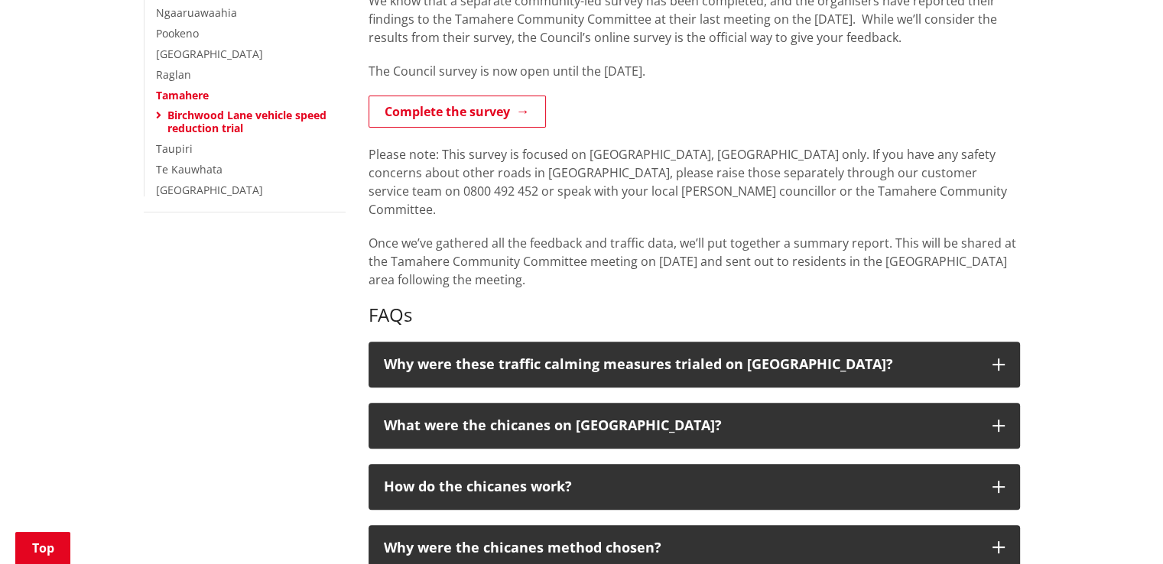
scroll to position [459, 0]
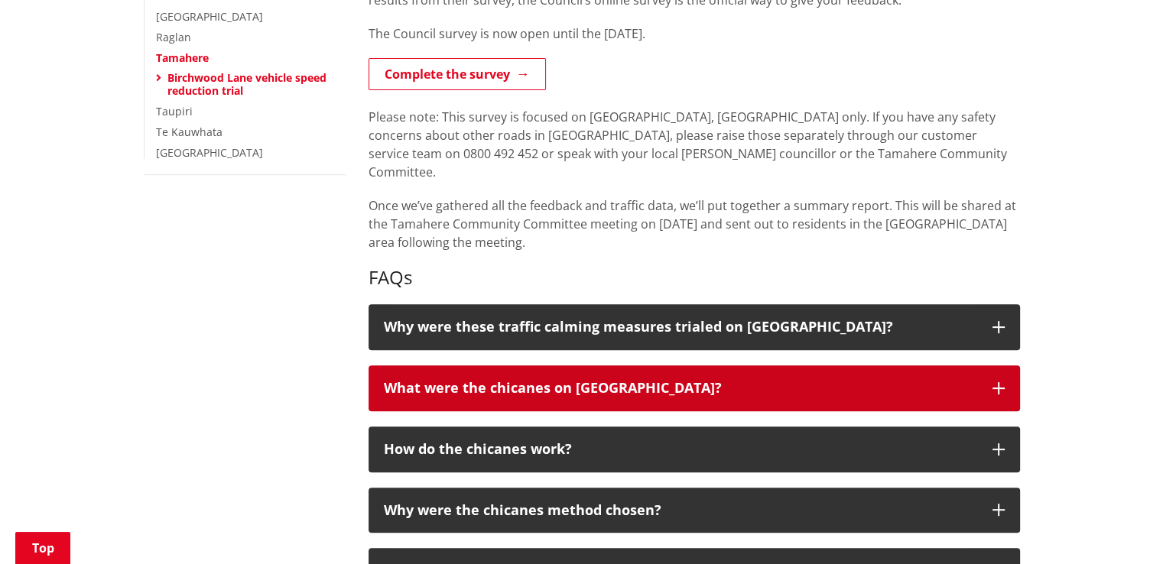
click at [1000, 382] on icon "button" at bounding box center [999, 388] width 12 height 12
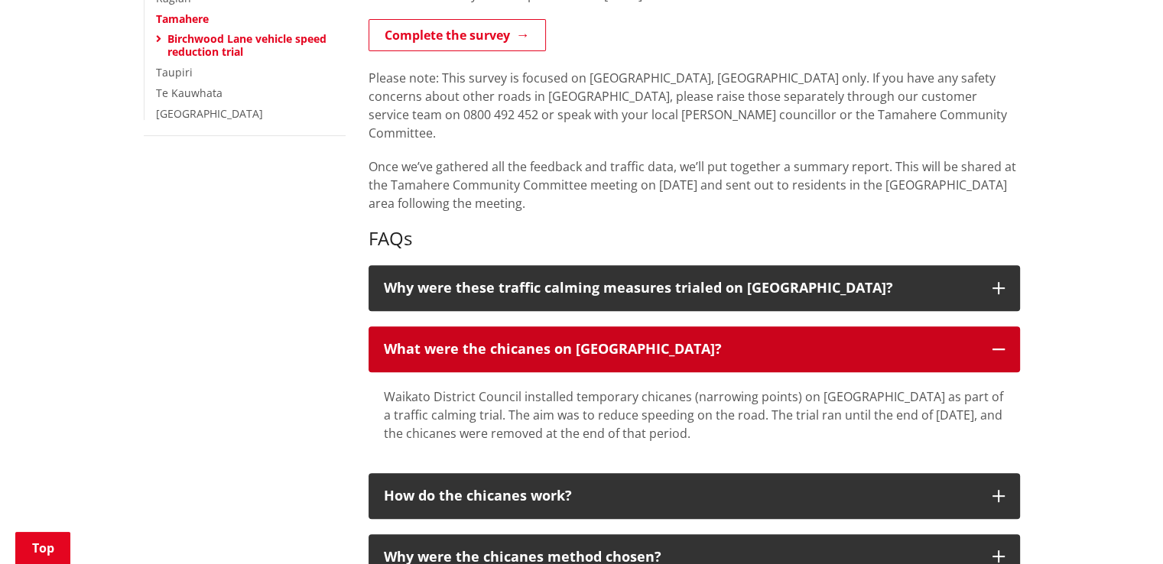
scroll to position [535, 0]
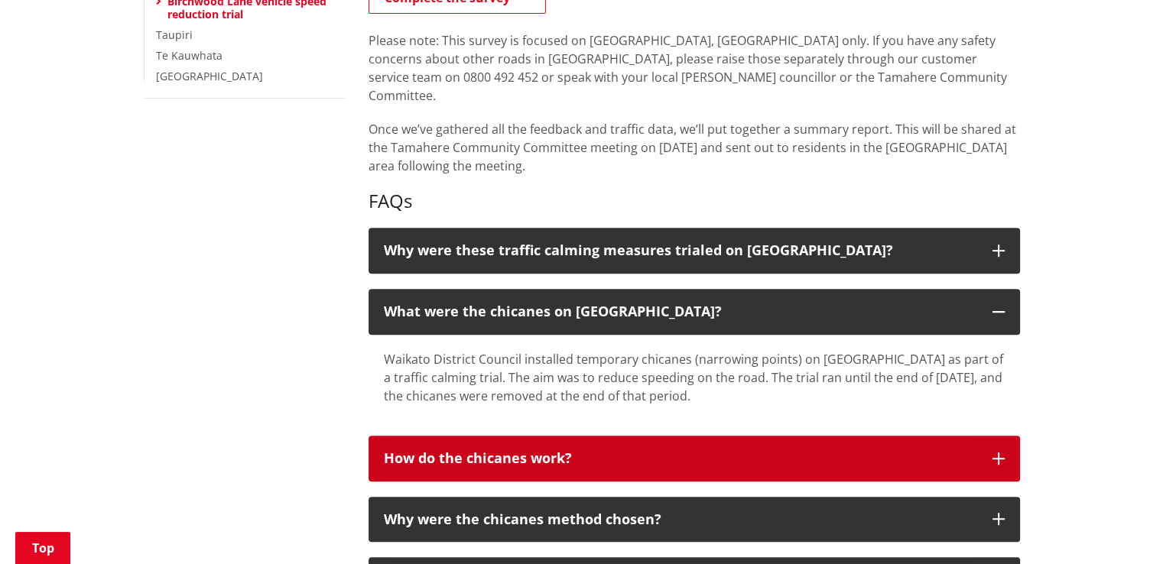
click at [999, 453] on icon "button" at bounding box center [999, 459] width 12 height 12
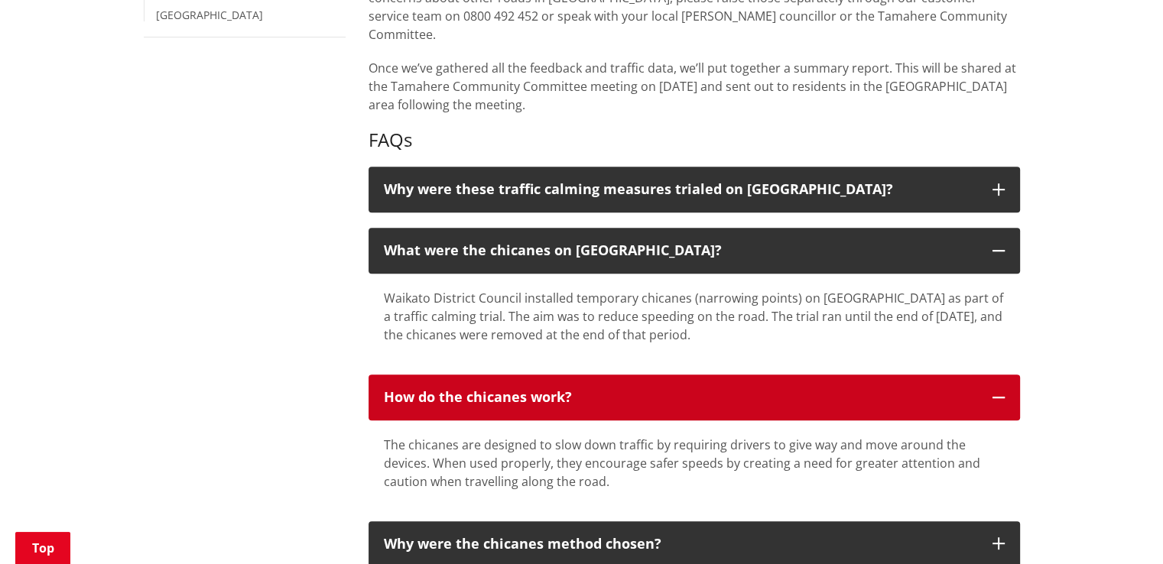
scroll to position [688, 0]
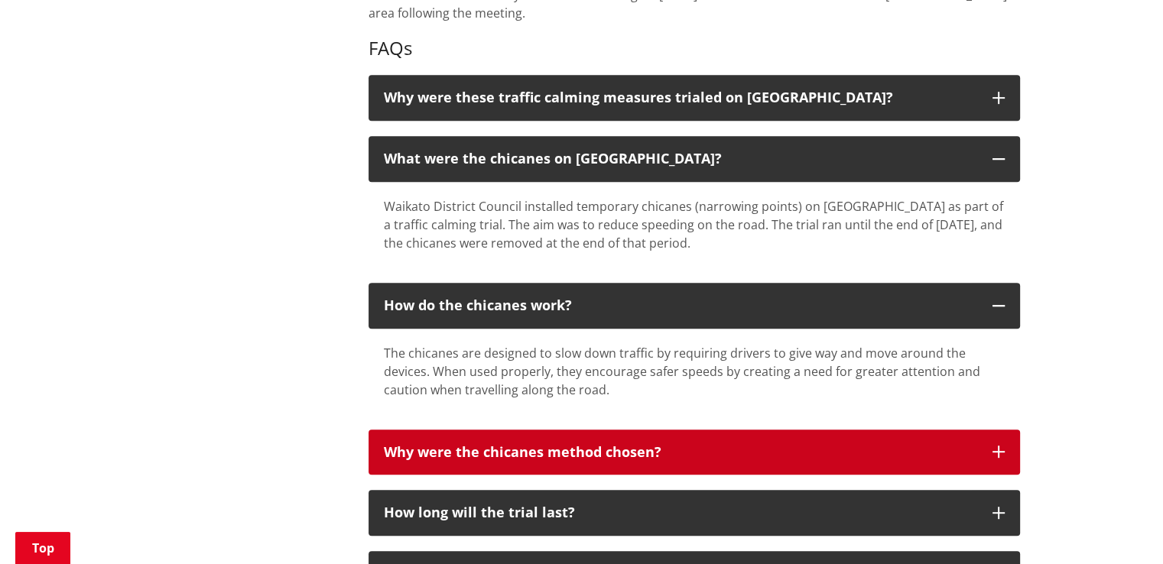
click at [999, 446] on icon "button" at bounding box center [999, 452] width 12 height 12
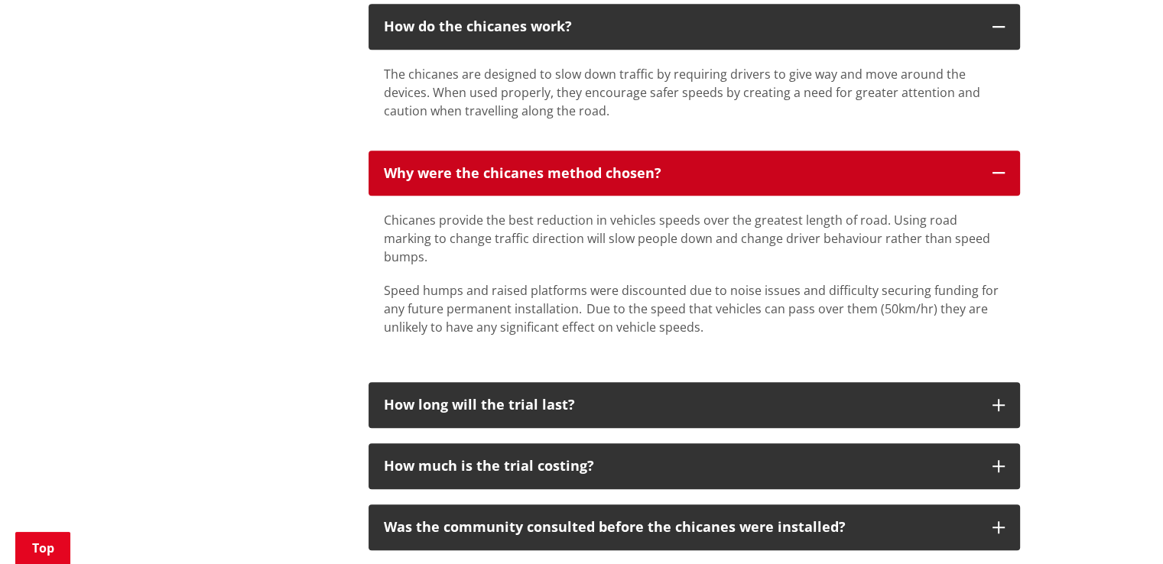
scroll to position [994, 0]
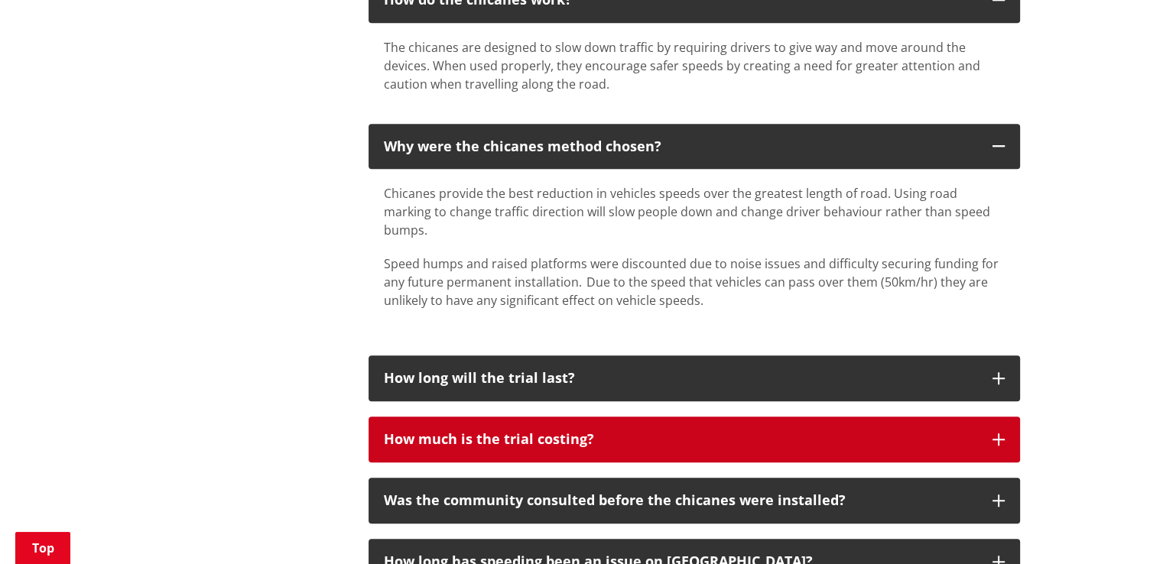
click at [996, 434] on icon "button" at bounding box center [999, 440] width 12 height 12
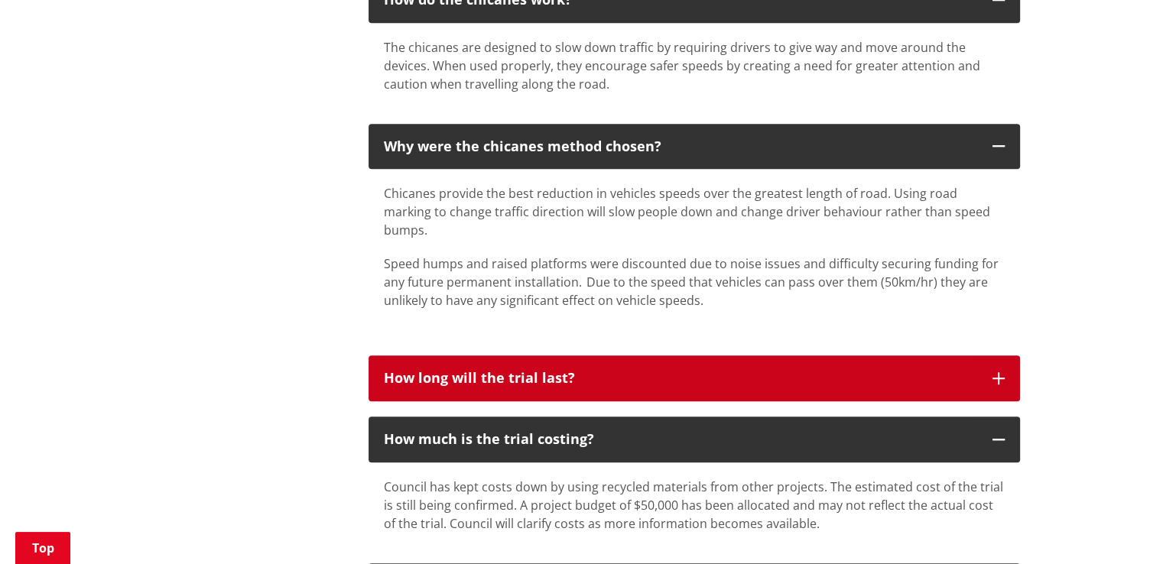
click at [1004, 356] on button "How long will the trial last?" at bounding box center [695, 379] width 652 height 46
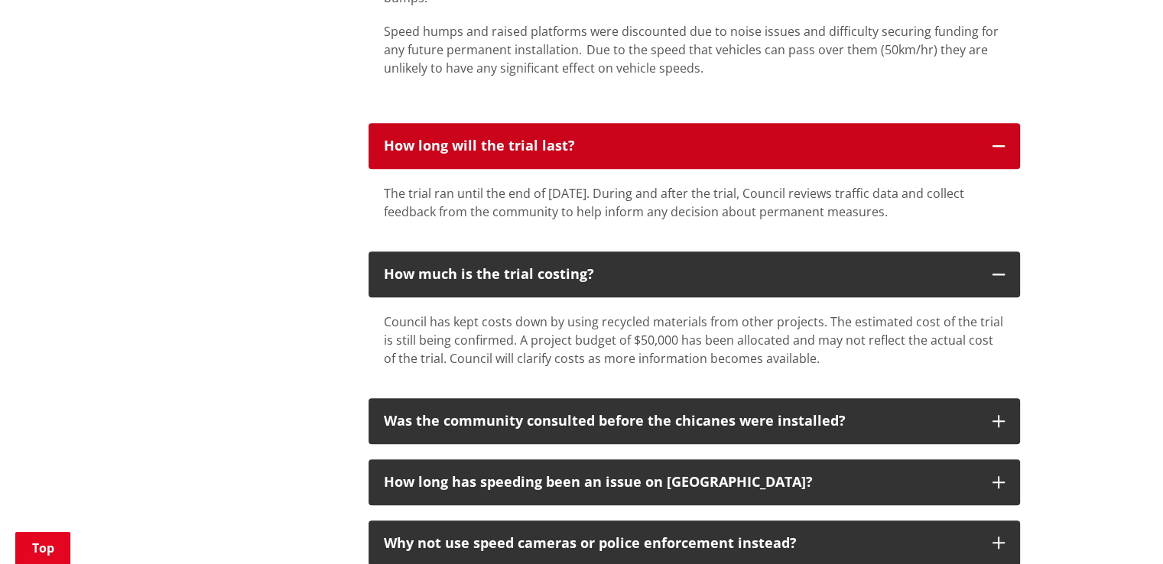
scroll to position [1300, 0]
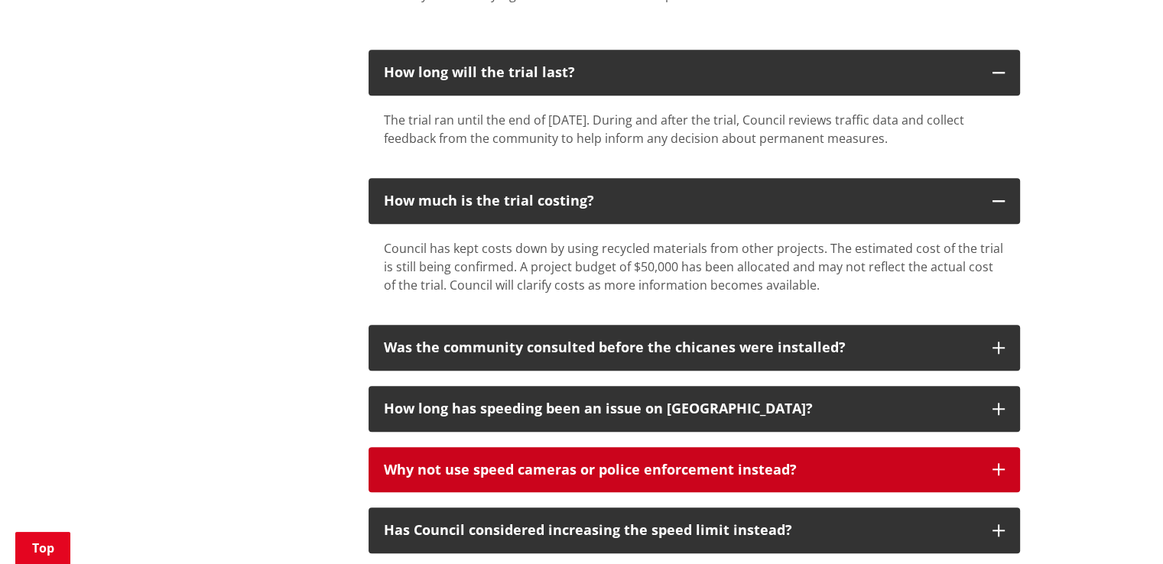
click at [1000, 463] on icon "button" at bounding box center [999, 469] width 12 height 12
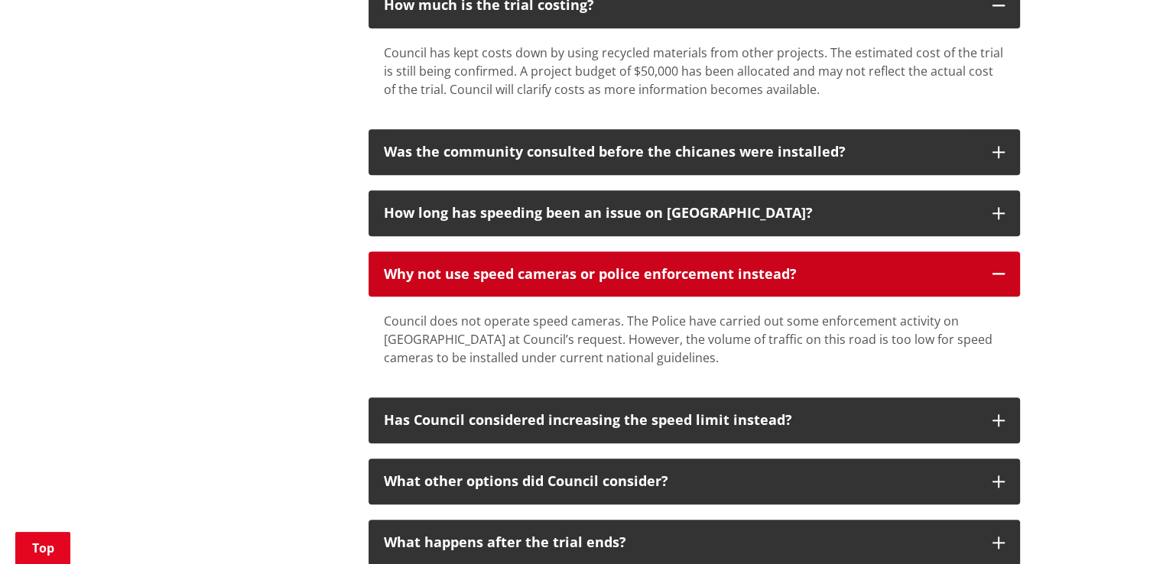
scroll to position [1530, 0]
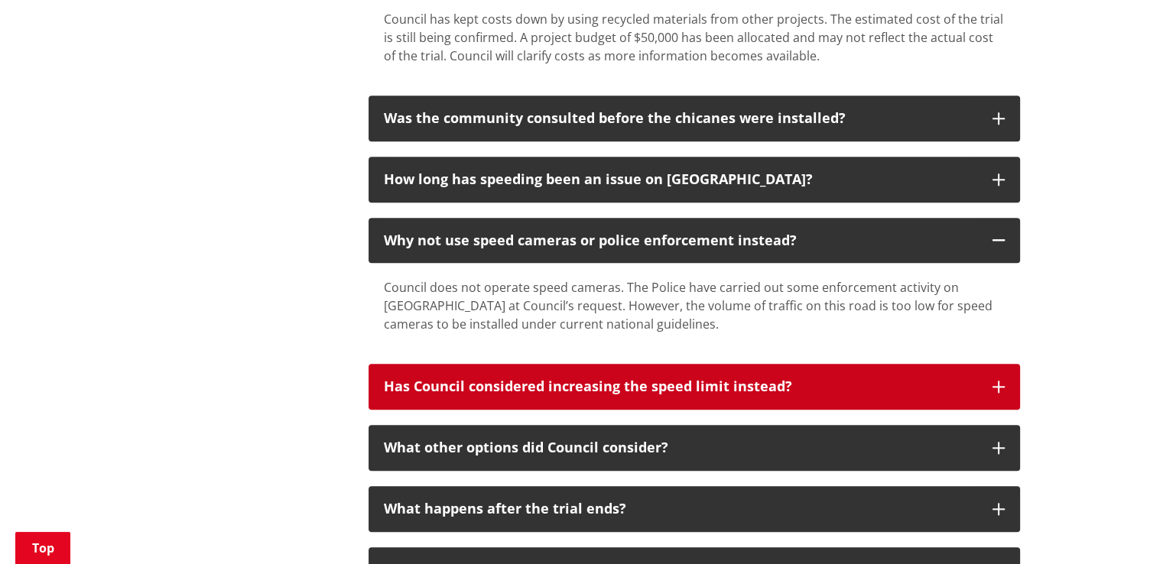
click at [994, 381] on icon "button" at bounding box center [999, 387] width 12 height 12
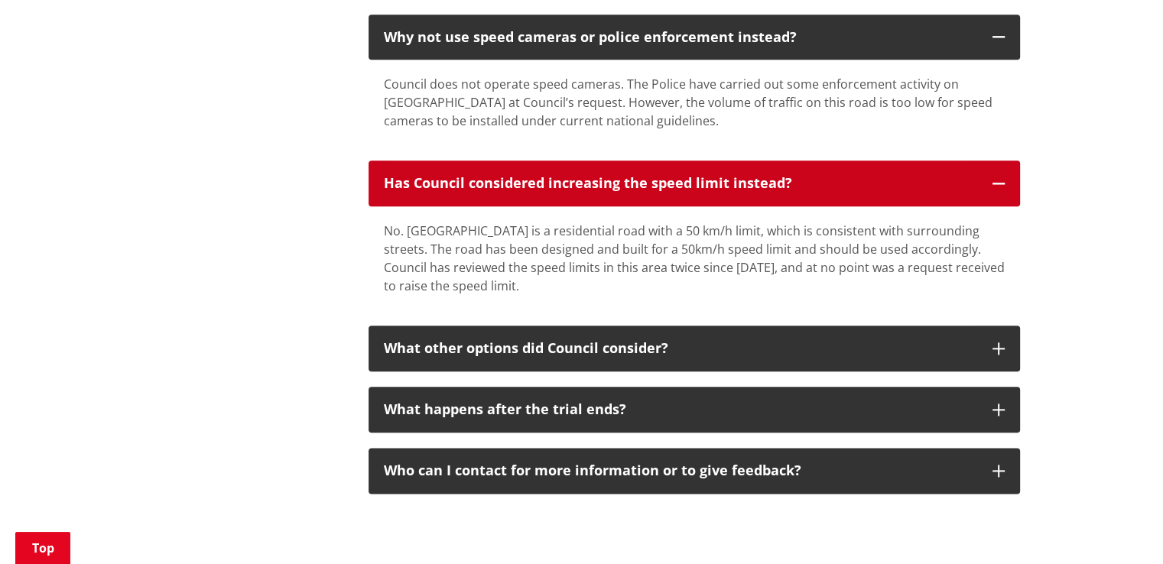
scroll to position [1759, 0]
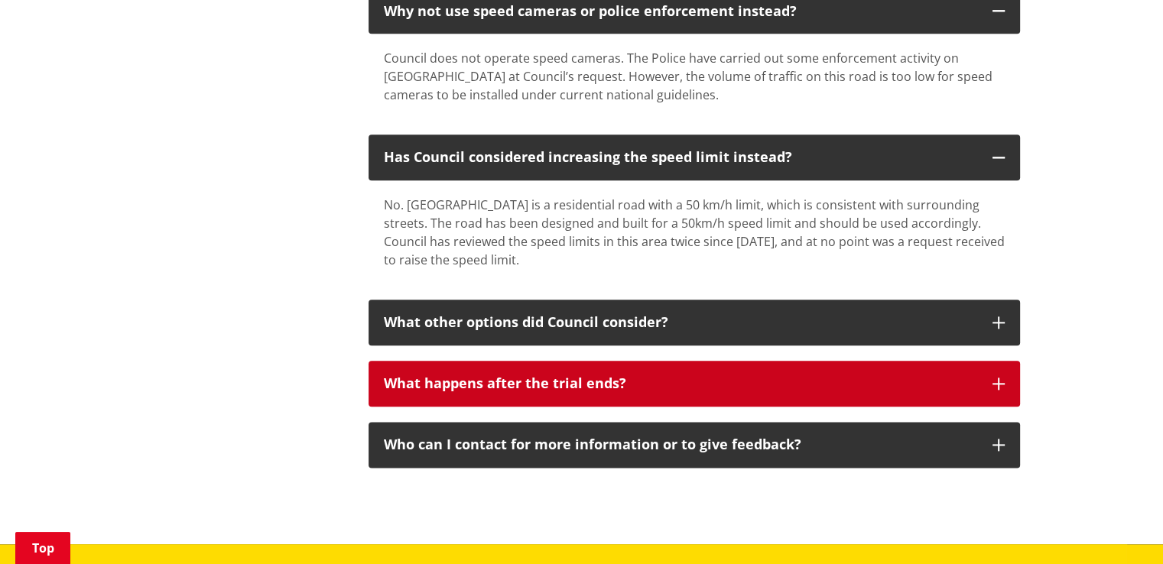
click at [991, 361] on button "What happens after the trial ends?" at bounding box center [695, 384] width 652 height 46
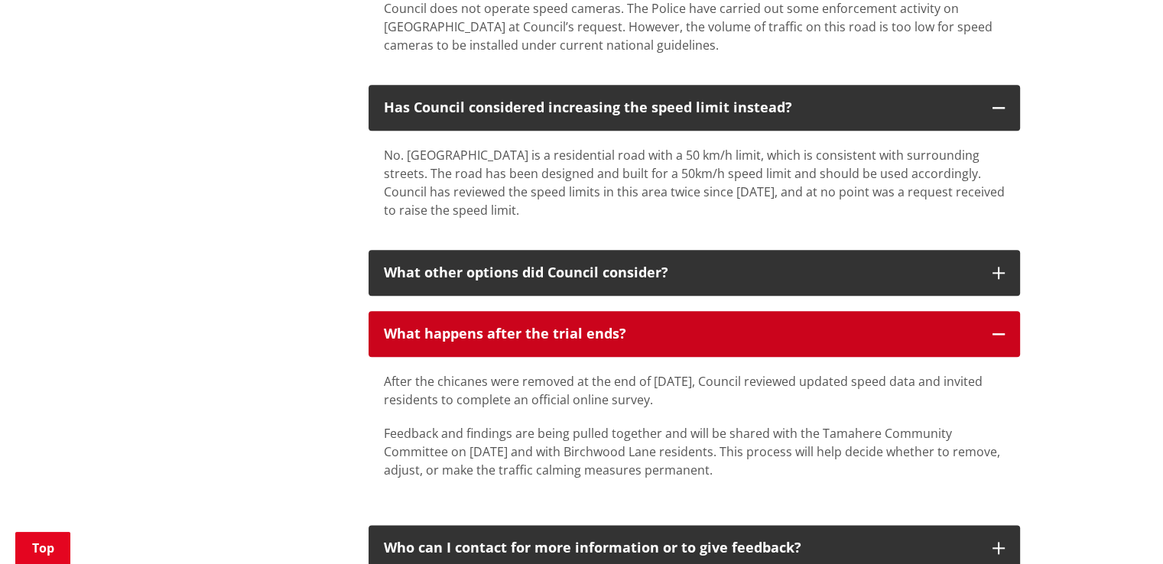
scroll to position [1912, 0]
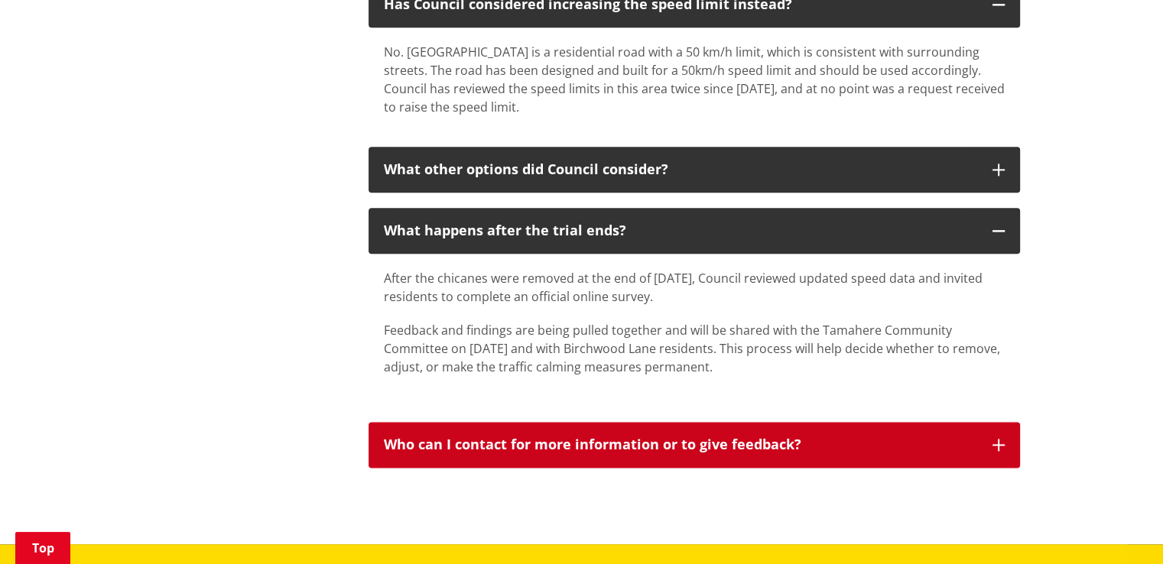
click at [1002, 439] on icon "button" at bounding box center [999, 445] width 12 height 12
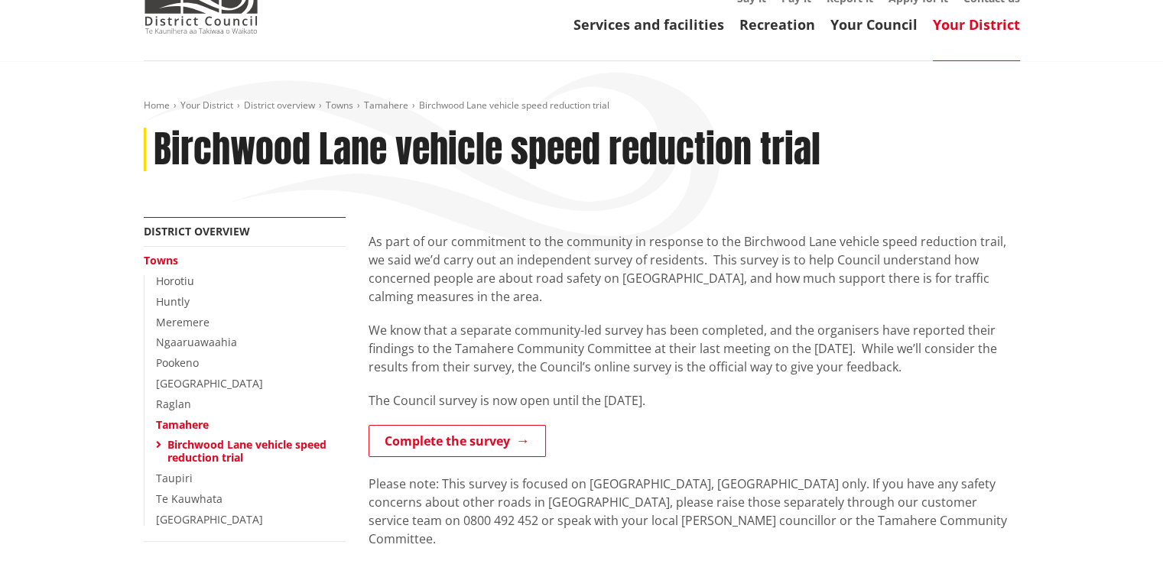
scroll to position [0, 0]
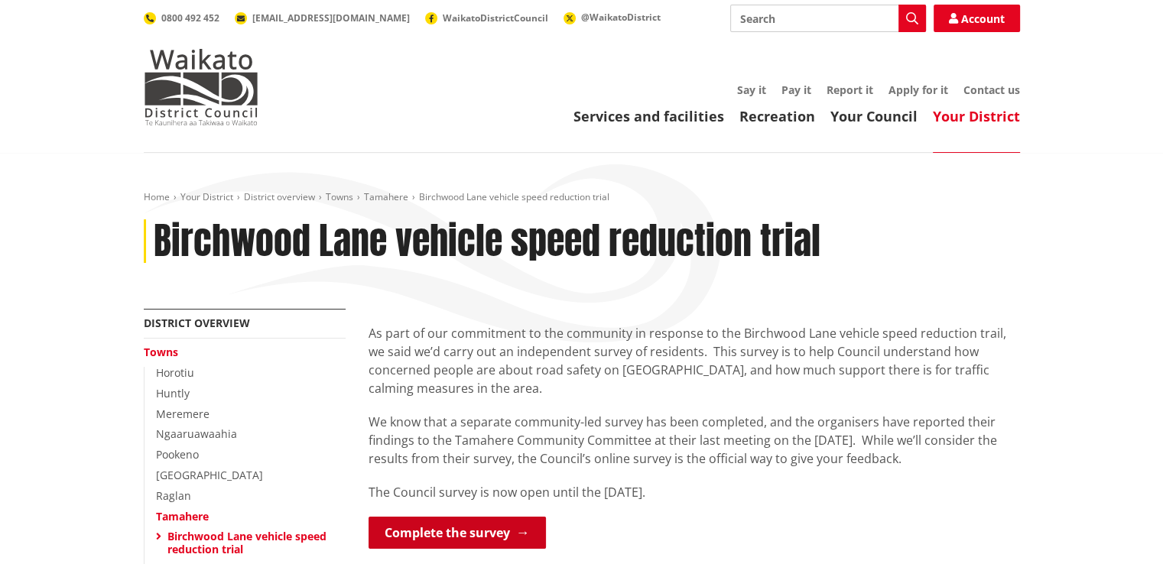
click at [502, 524] on link "Complete the survey" at bounding box center [457, 533] width 177 height 32
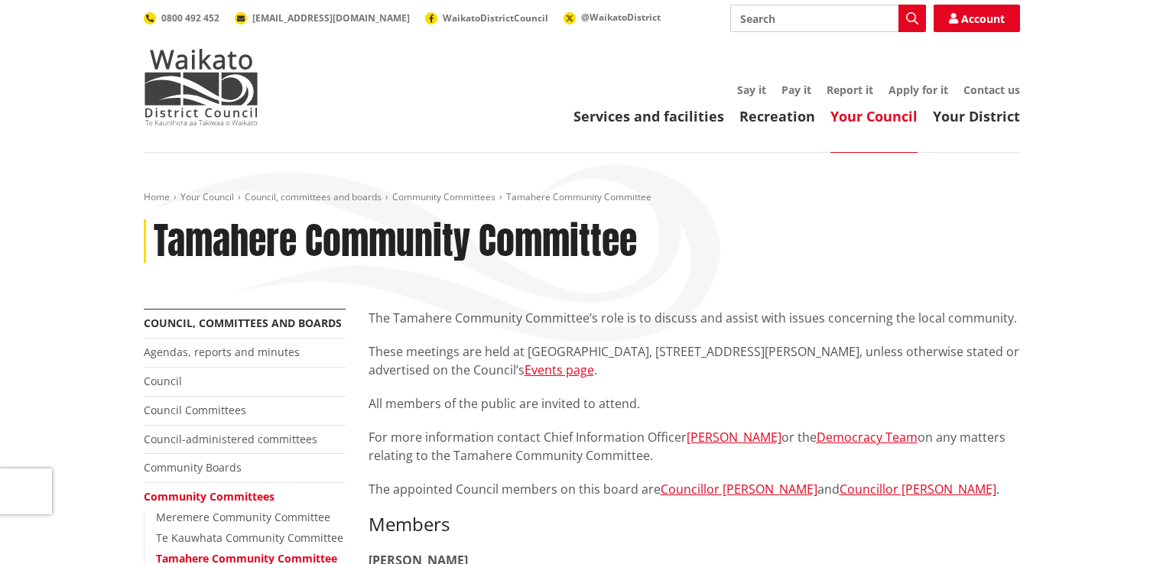
scroll to position [153, 0]
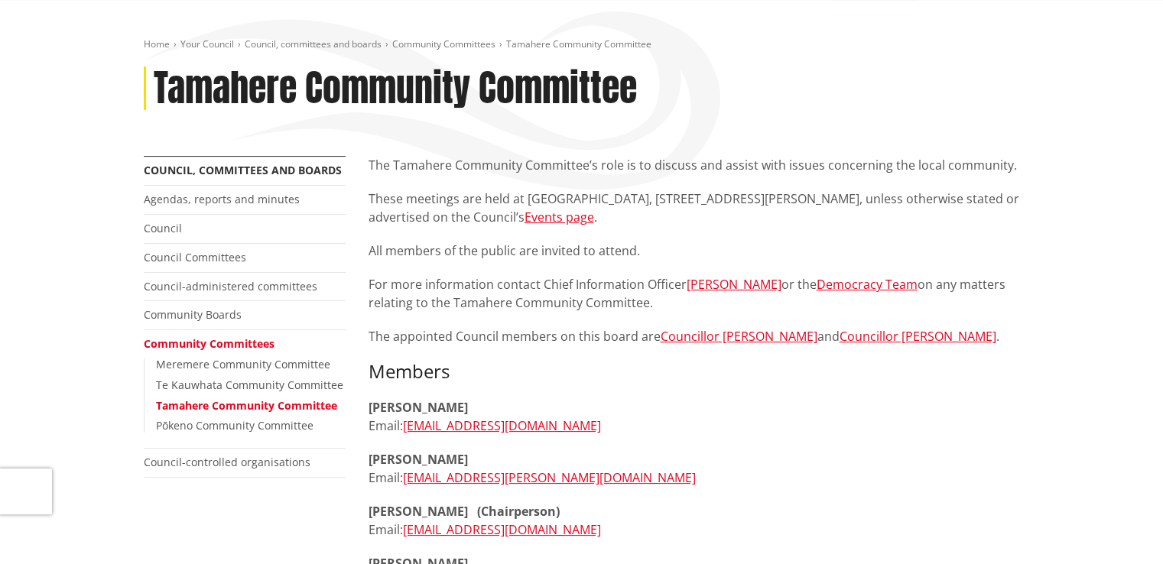
click at [272, 402] on link "Tamahere Community Committee" at bounding box center [246, 405] width 181 height 15
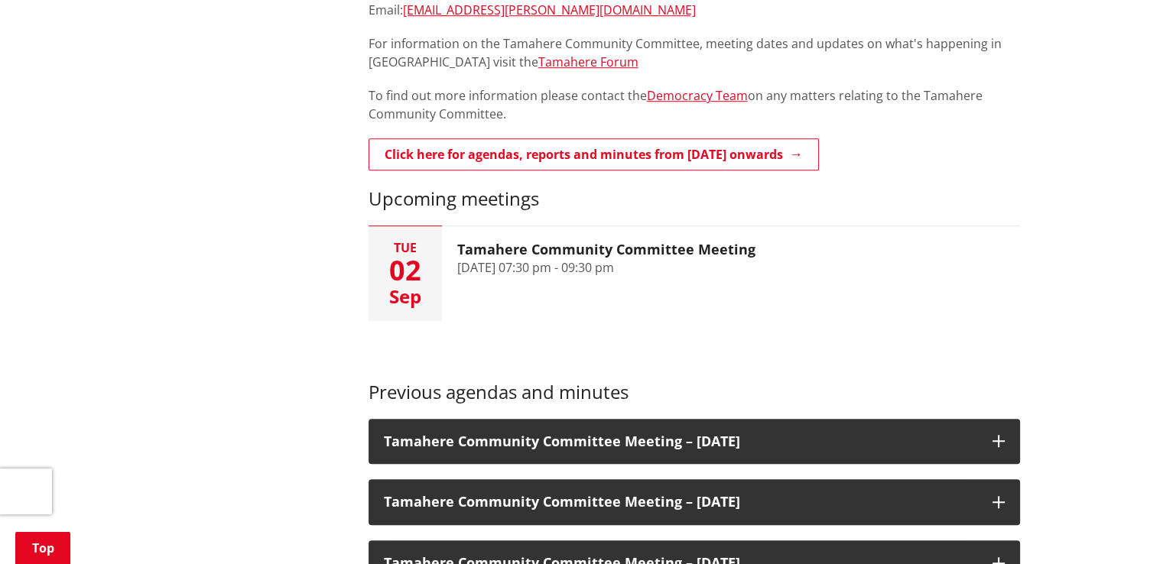
scroll to position [994, 0]
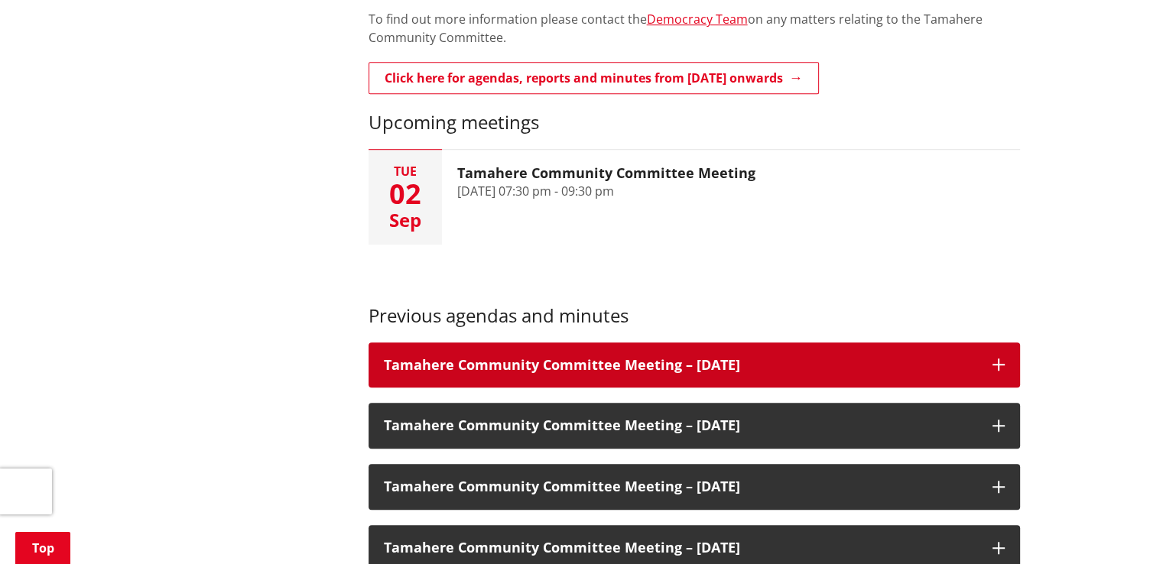
click at [525, 361] on h3 "Tamahere Community Committee Meeting – [DATE]" at bounding box center [680, 365] width 593 height 15
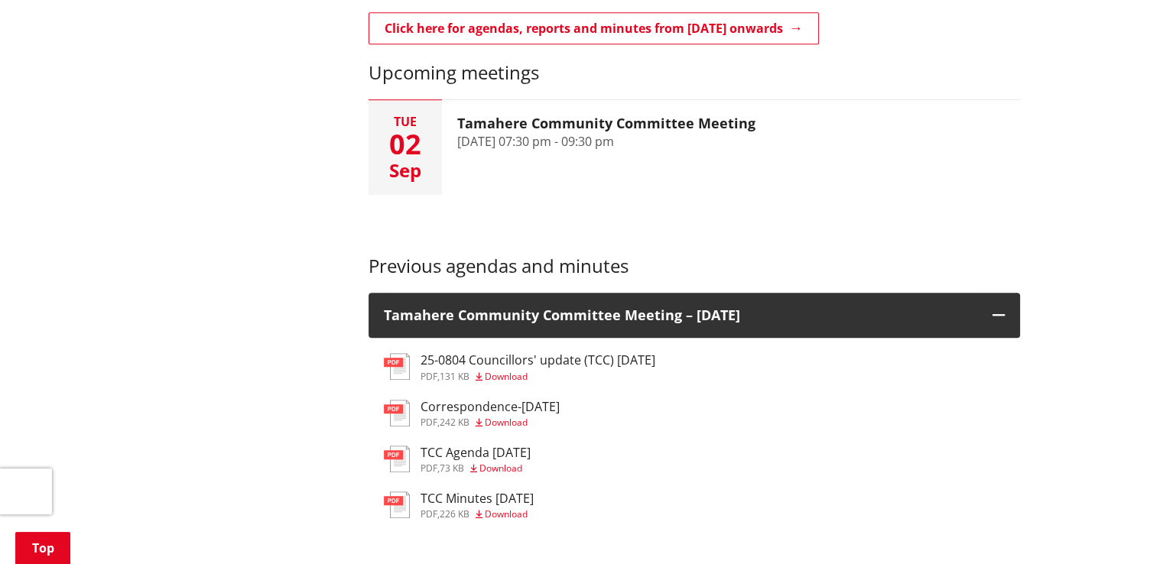
scroll to position [1071, 0]
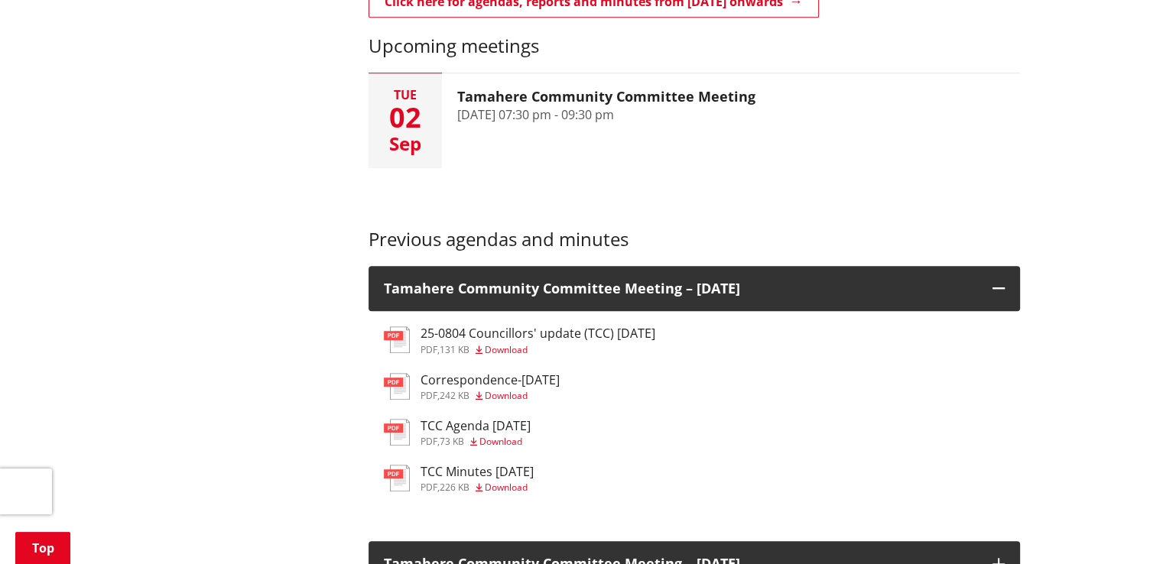
click at [522, 337] on h3 "25-0804 Councillors' update (TCC) [DATE]" at bounding box center [538, 334] width 235 height 15
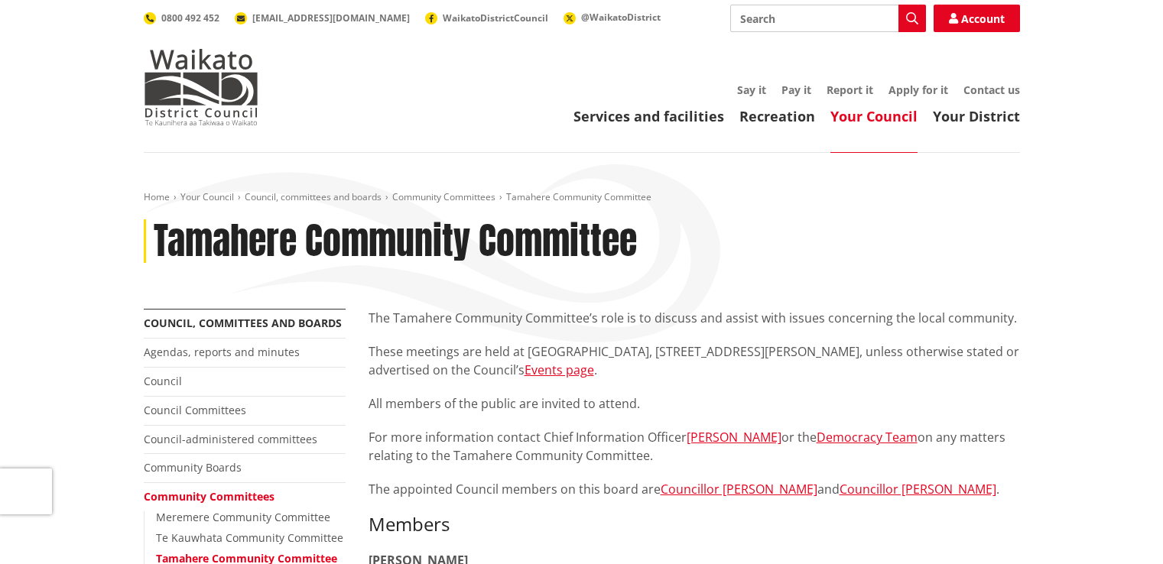
scroll to position [1063, 0]
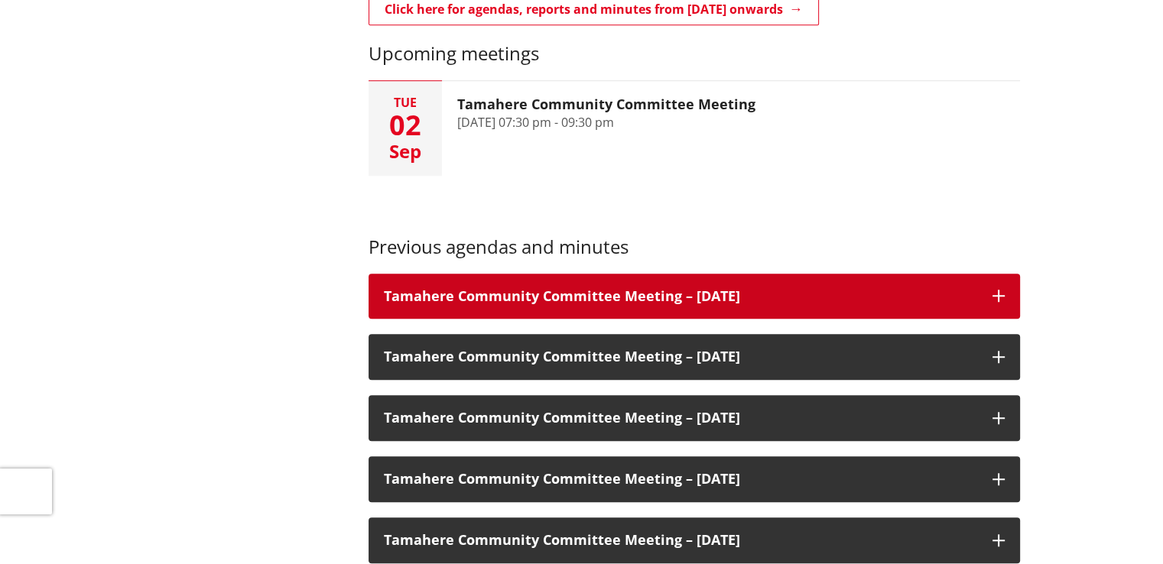
click at [478, 298] on h3 "Tamahere Community Committee Meeting – 05 August 2025" at bounding box center [680, 296] width 593 height 15
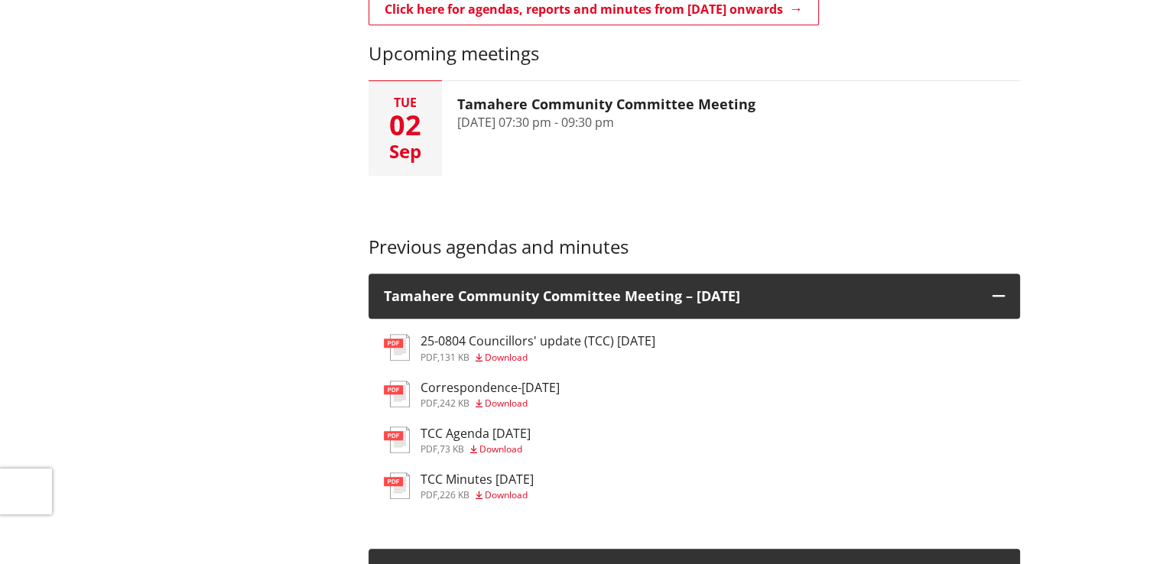
click at [476, 434] on h3 "TCC Agenda [DATE]" at bounding box center [476, 434] width 110 height 15
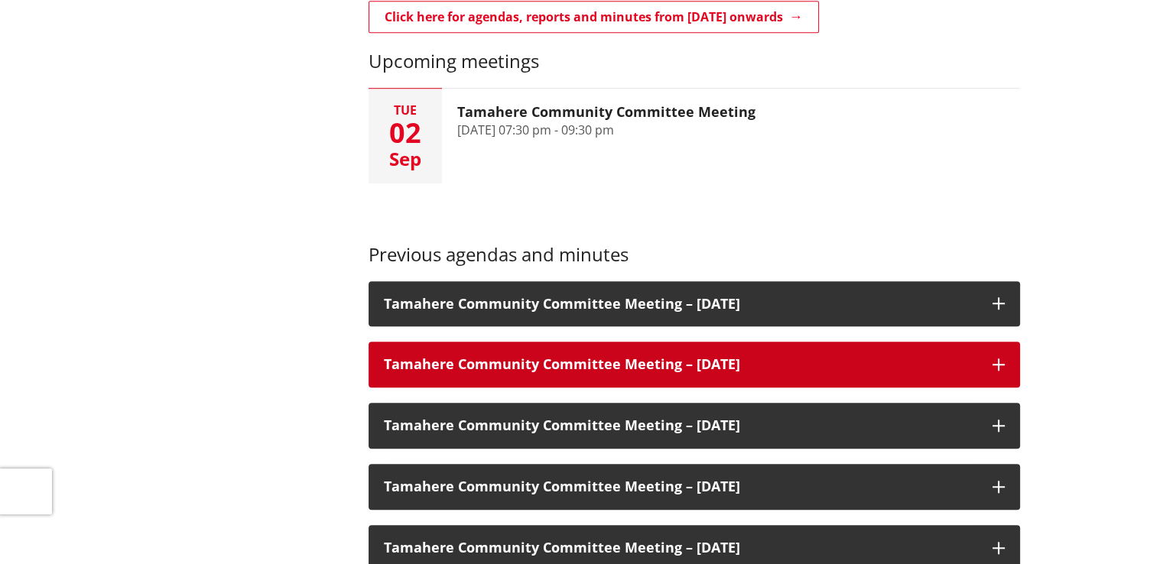
scroll to position [1055, 0]
click at [450, 357] on h3 "Tamahere Community Committee Meeting – [DATE]" at bounding box center [680, 364] width 593 height 15
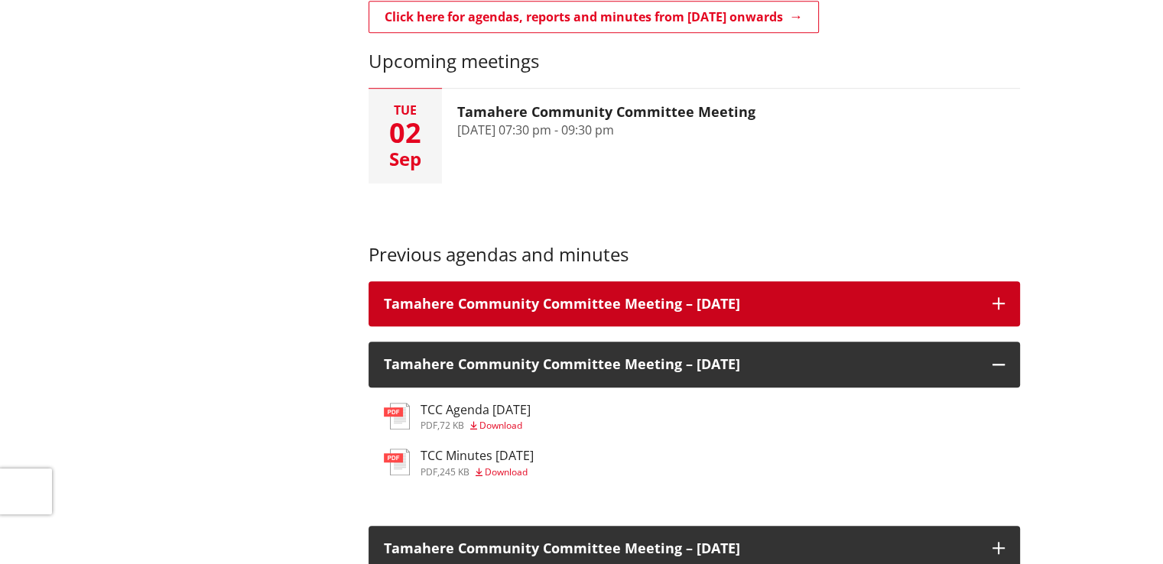
click at [486, 301] on h3 "Tamahere Community Committee Meeting – [DATE]" at bounding box center [680, 304] width 593 height 15
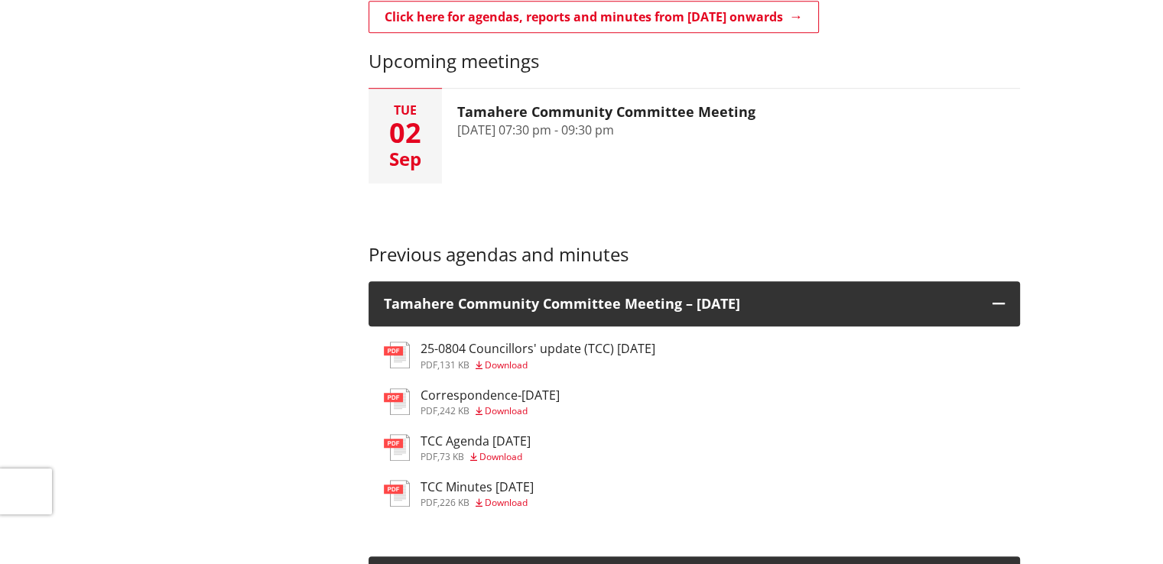
click at [458, 395] on h3 "Correspondence-[DATE]" at bounding box center [490, 396] width 139 height 15
